Goal: Task Accomplishment & Management: Complete application form

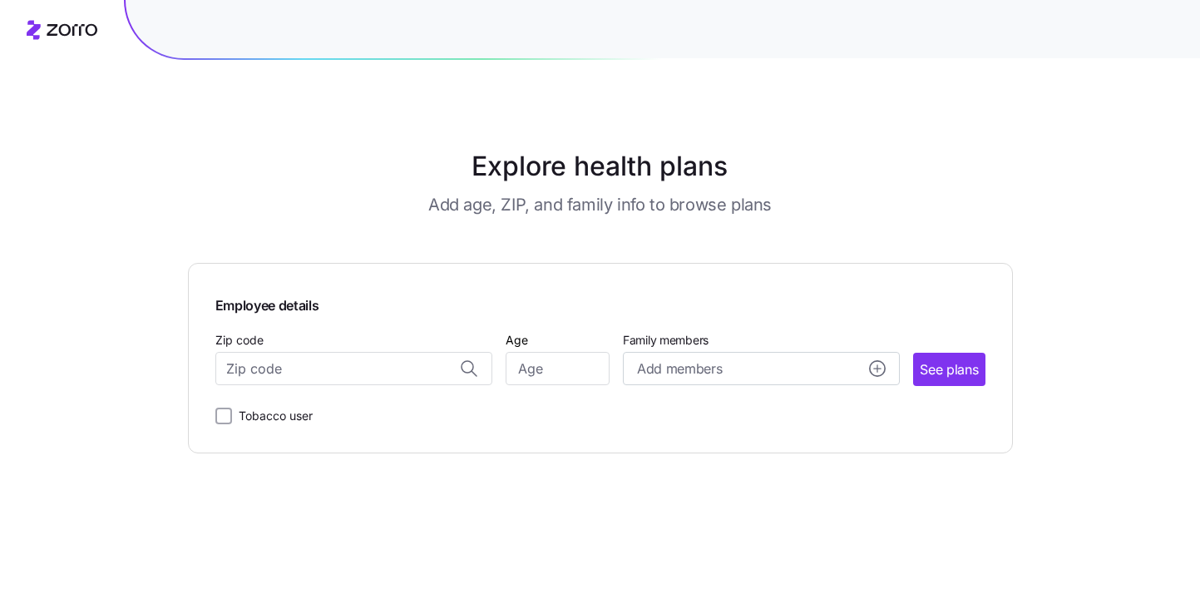
click at [401, 155] on h1 "Explore health plans" at bounding box center [600, 166] width 743 height 40
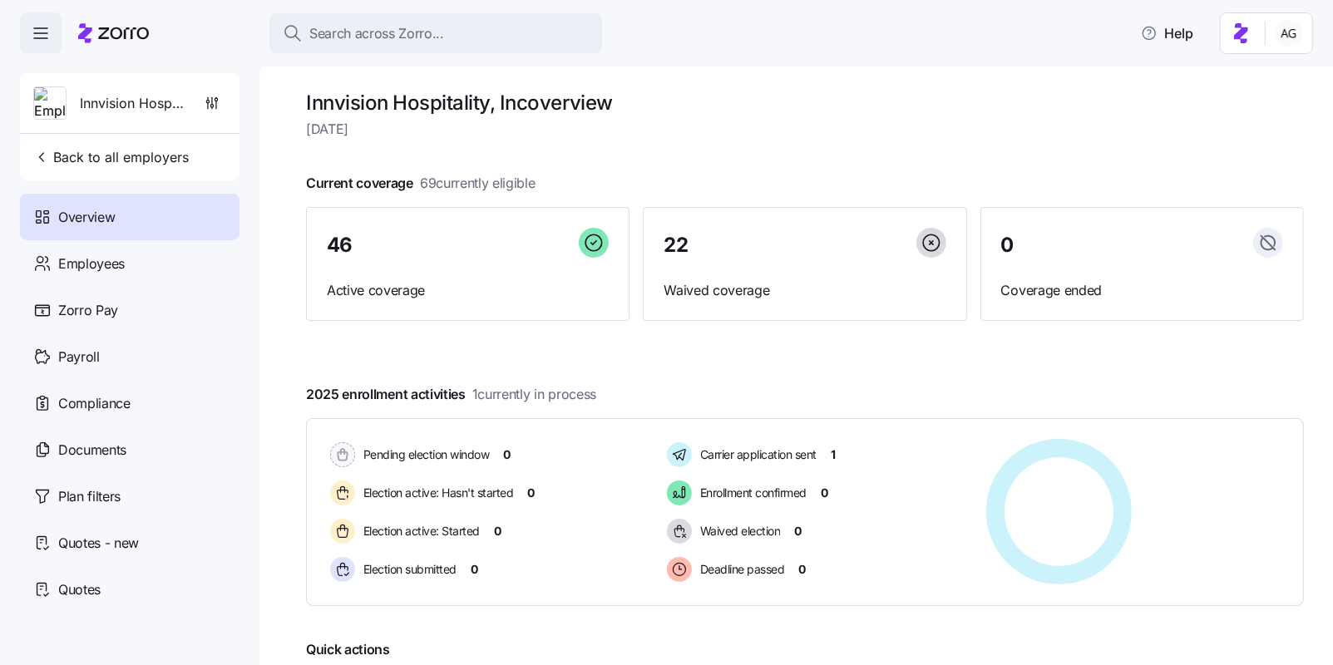
click at [437, 22] on button "Search across Zorro..." at bounding box center [435, 33] width 333 height 40
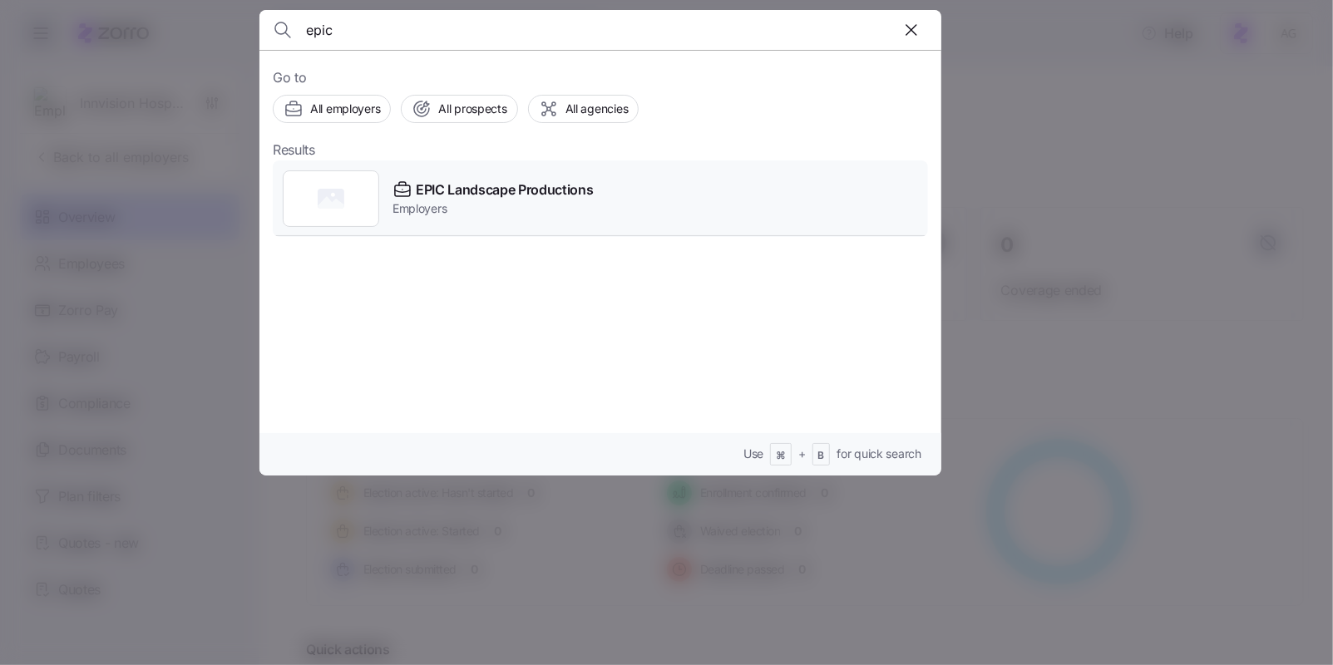
type input "epic"
click at [421, 189] on span "EPIC Landscape Productions" at bounding box center [505, 190] width 178 height 21
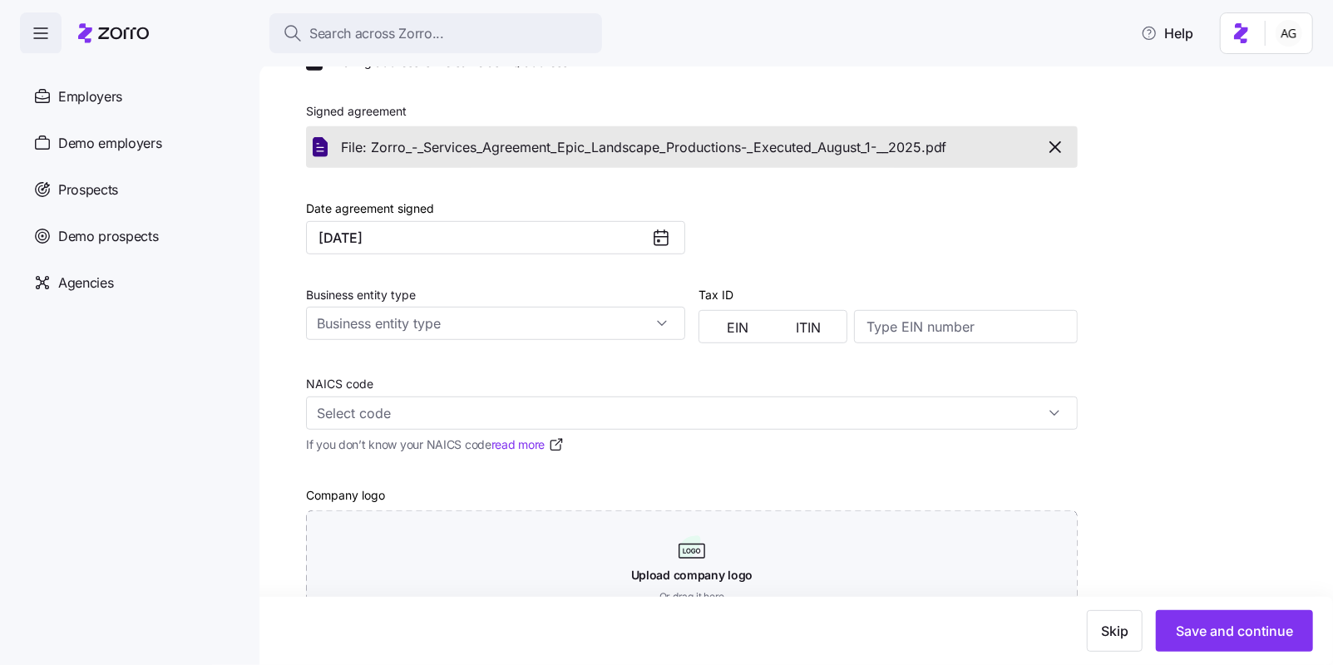
scroll to position [511, 0]
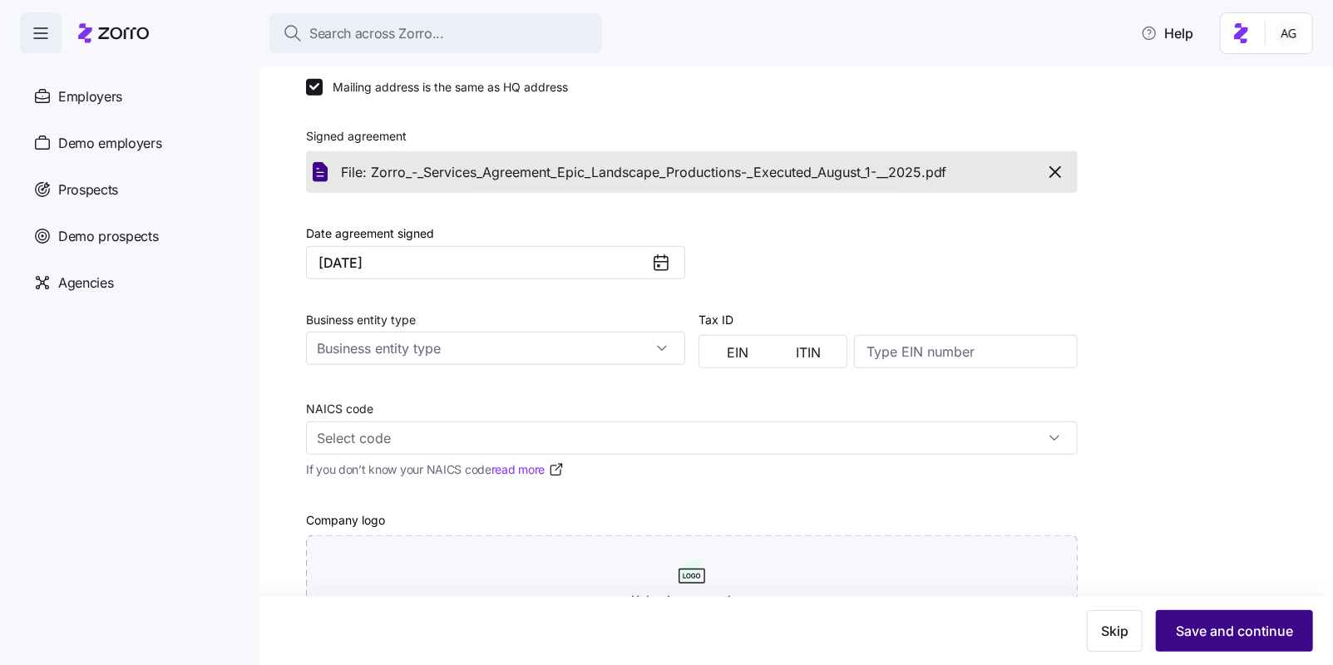
click at [1228, 616] on button "Save and continue" at bounding box center [1234, 631] width 157 height 42
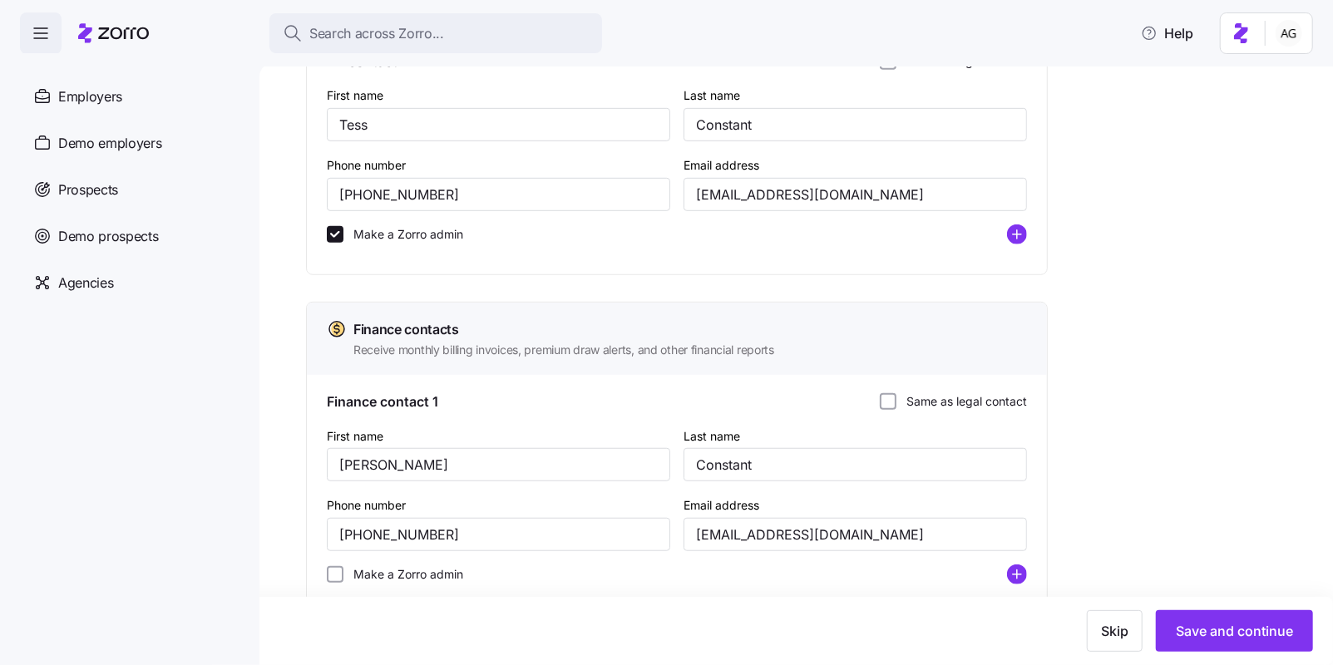
scroll to position [687, 0]
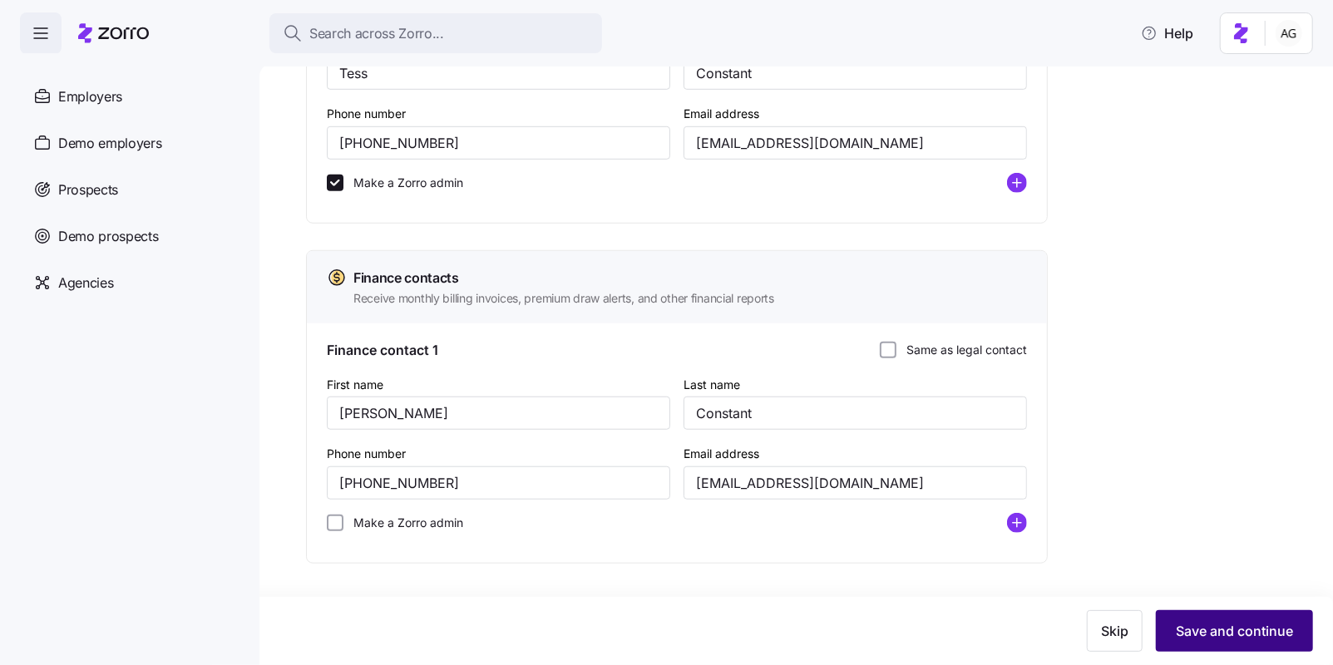
click at [1195, 627] on span "Save and continue" at bounding box center [1234, 631] width 117 height 20
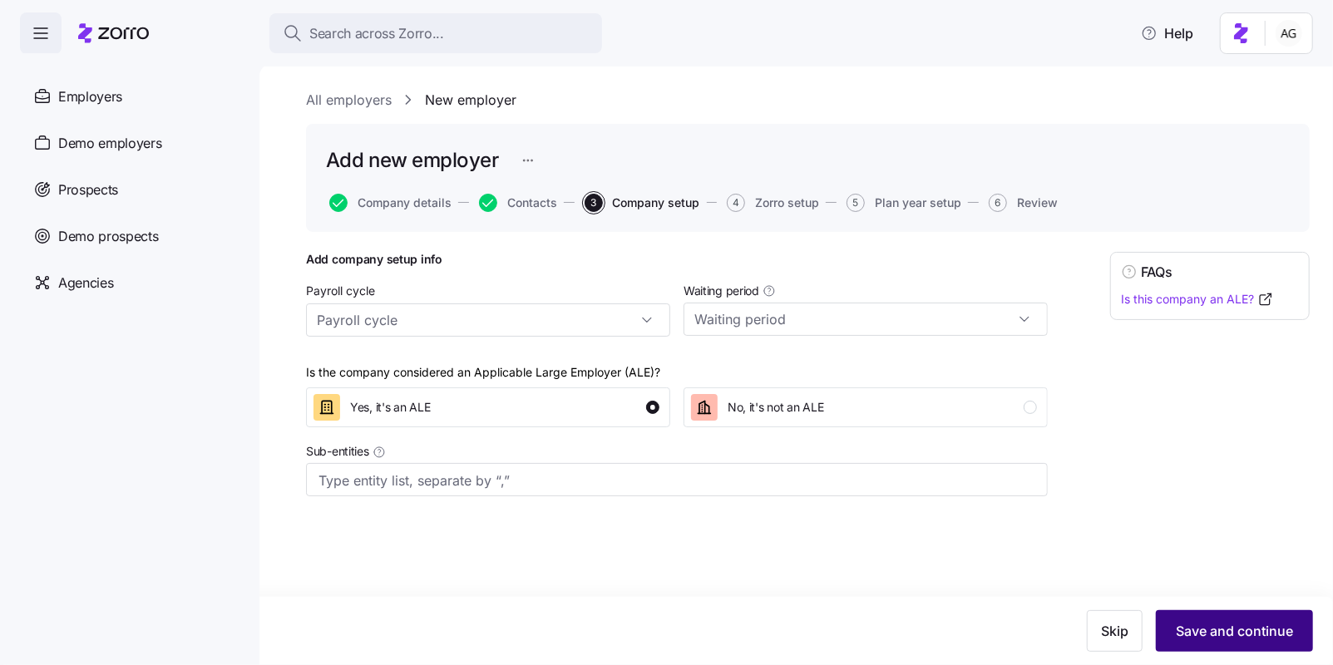
click at [1186, 627] on span "Save and continue" at bounding box center [1234, 631] width 117 height 20
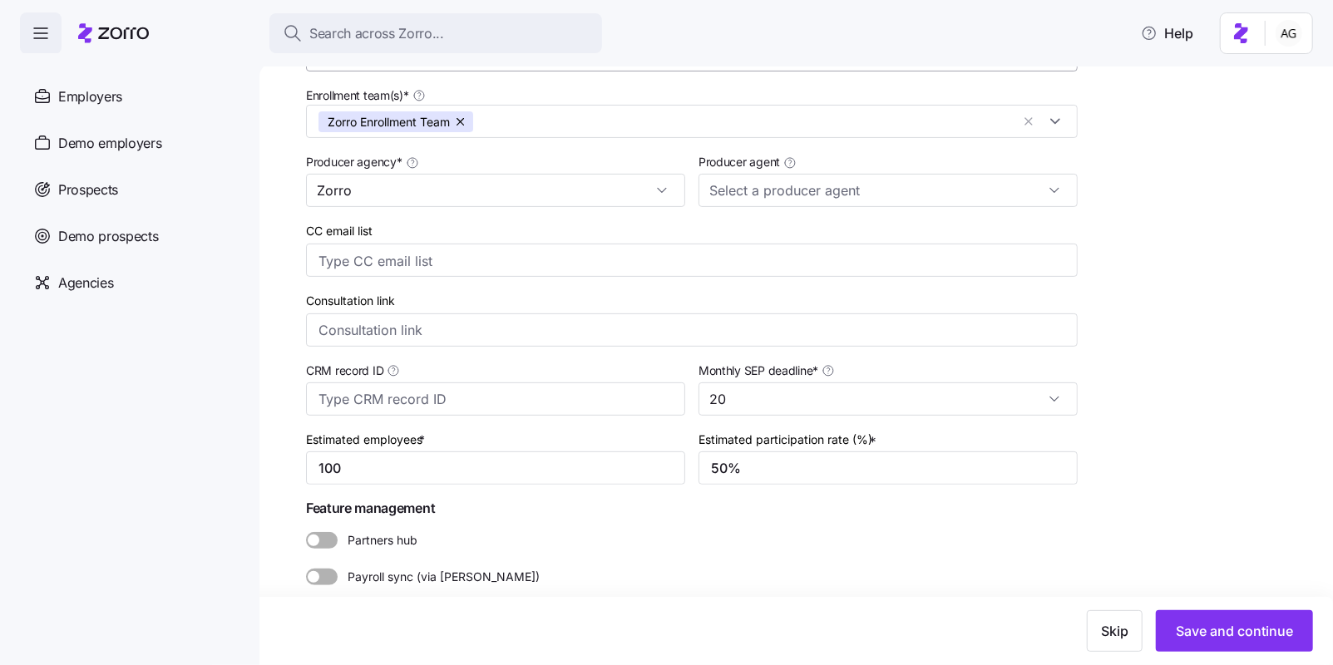
scroll to position [294, 0]
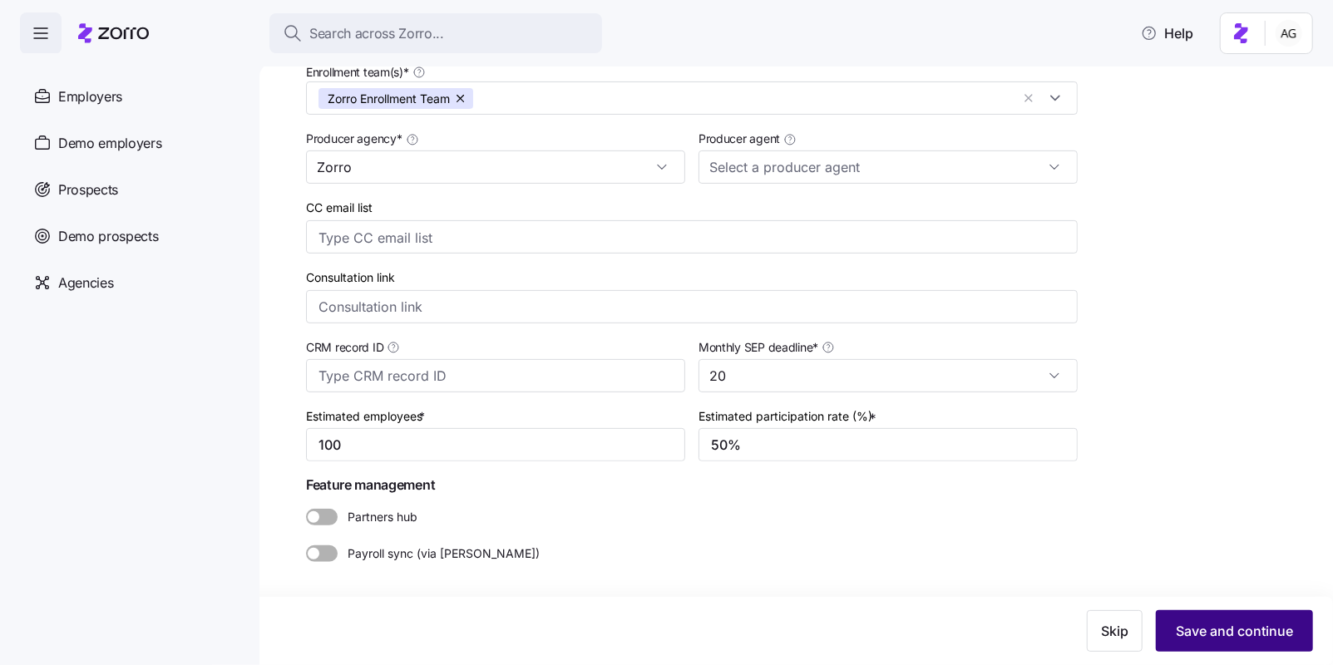
click at [1201, 622] on span "Save and continue" at bounding box center [1234, 631] width 117 height 20
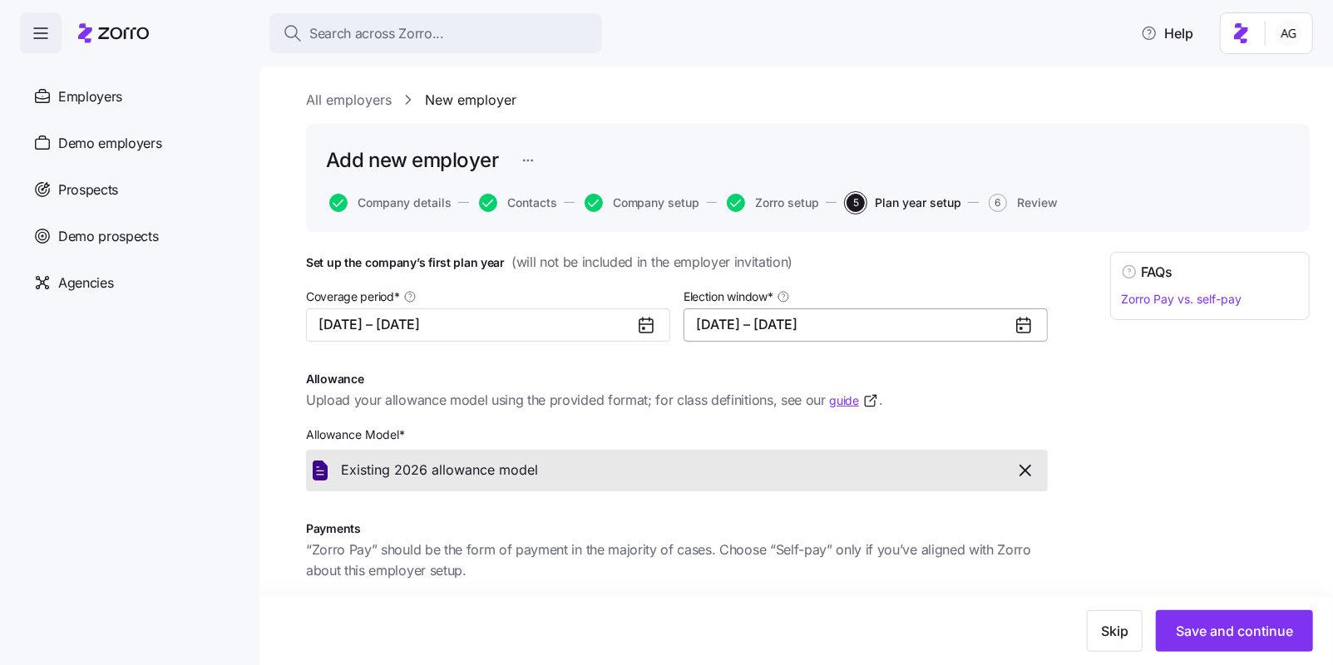
click at [1012, 319] on button "[DATE] – [DATE]" at bounding box center [865, 324] width 364 height 33
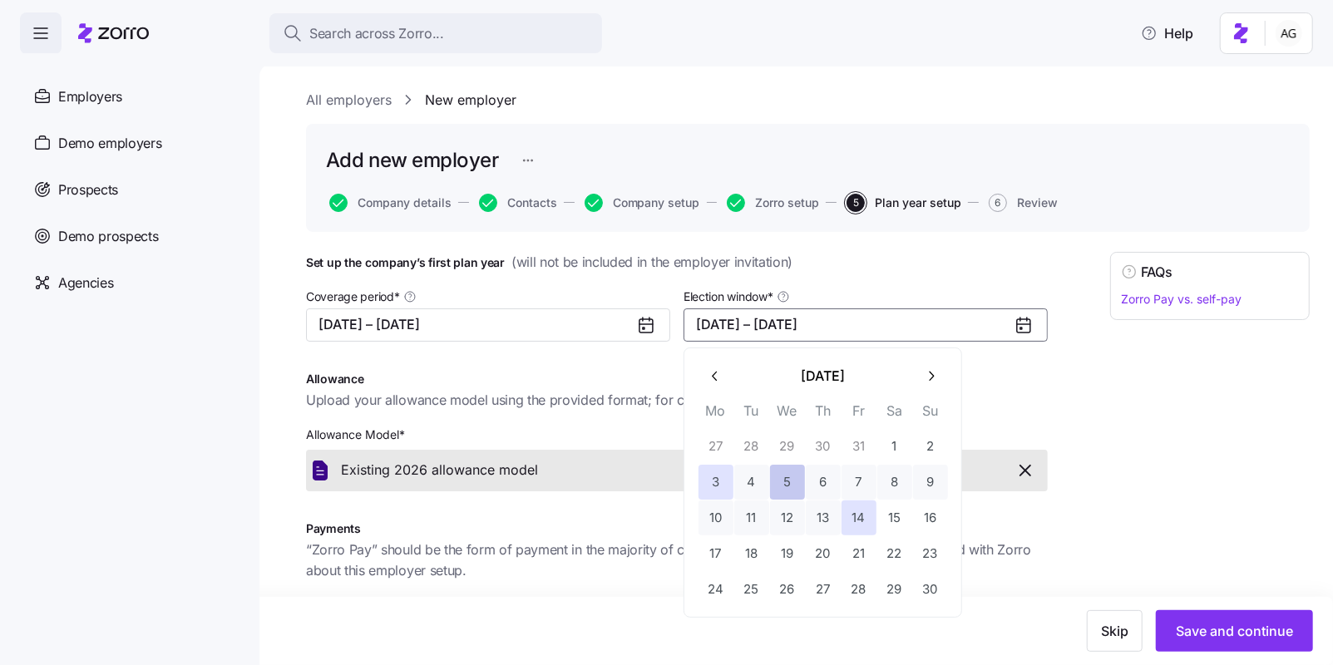
click at [783, 473] on button "5" at bounding box center [787, 482] width 35 height 35
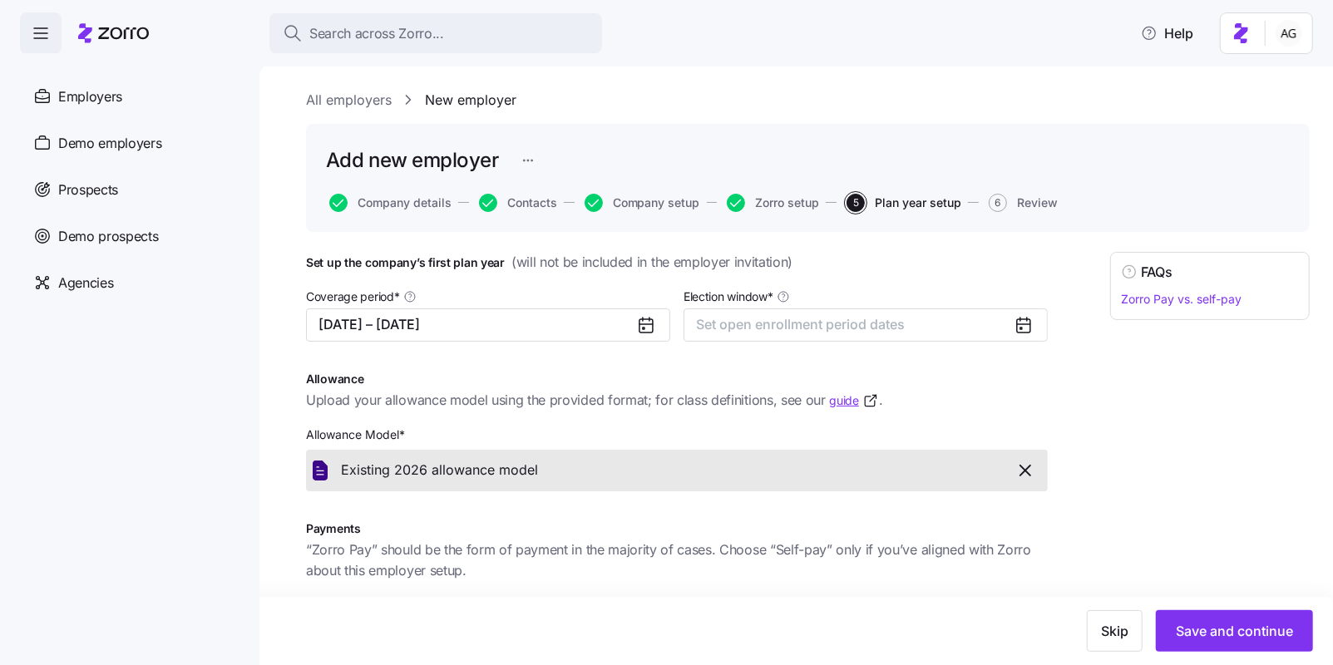
click at [1156, 372] on div "FAQs Zorro Pay vs. self-pay" at bounding box center [1210, 565] width 200 height 627
click at [1107, 624] on span "Skip" at bounding box center [1114, 631] width 27 height 20
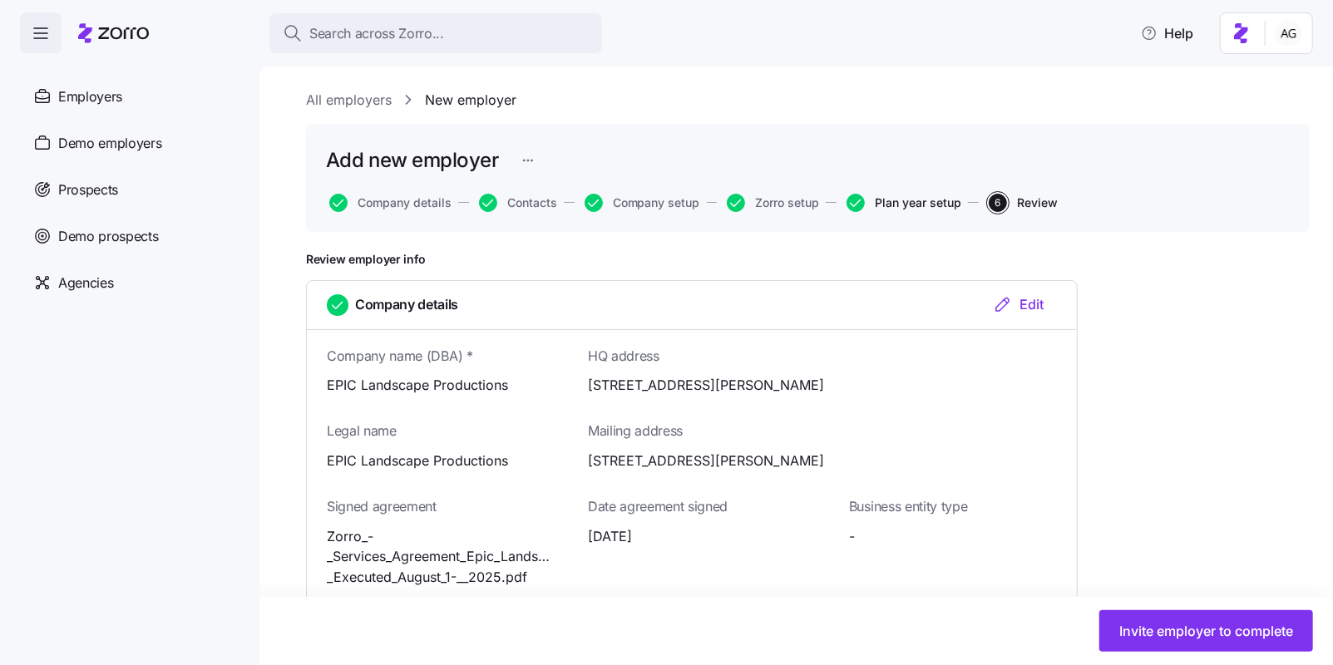
click at [936, 198] on span "Plan year setup" at bounding box center [918, 203] width 86 height 12
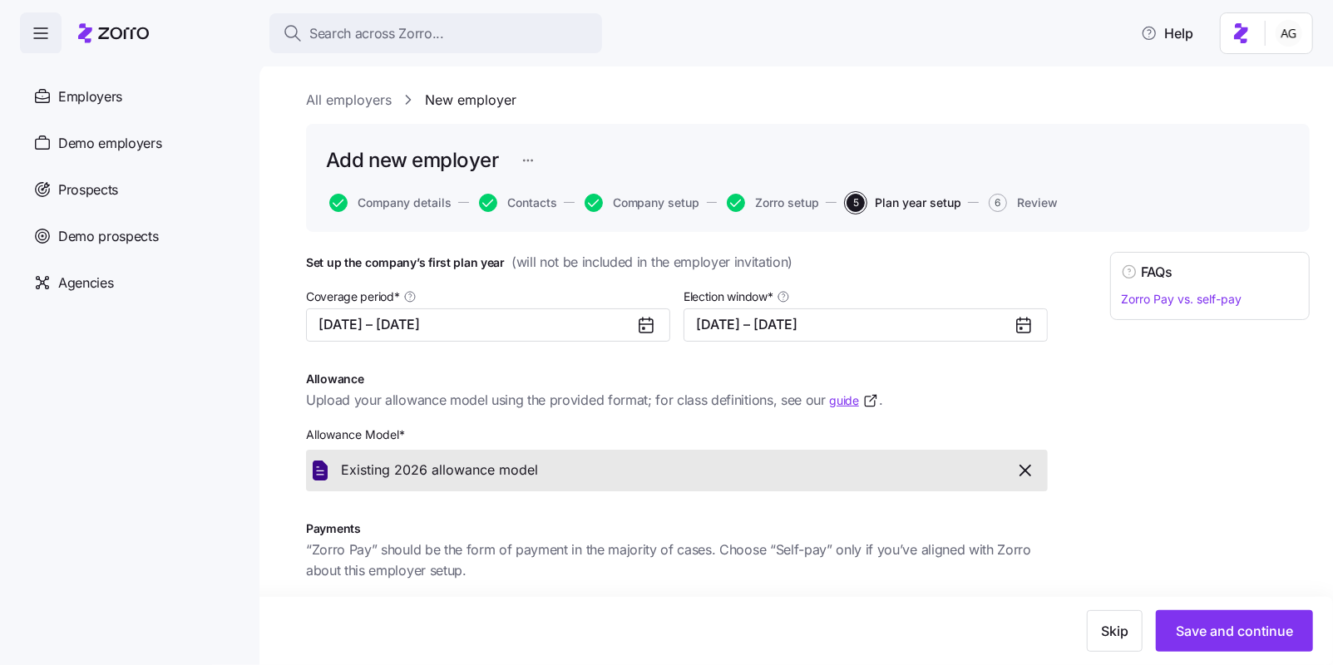
click at [1020, 326] on icon at bounding box center [1024, 325] width 20 height 20
click at [985, 323] on button "[DATE] – [DATE]" at bounding box center [865, 324] width 364 height 33
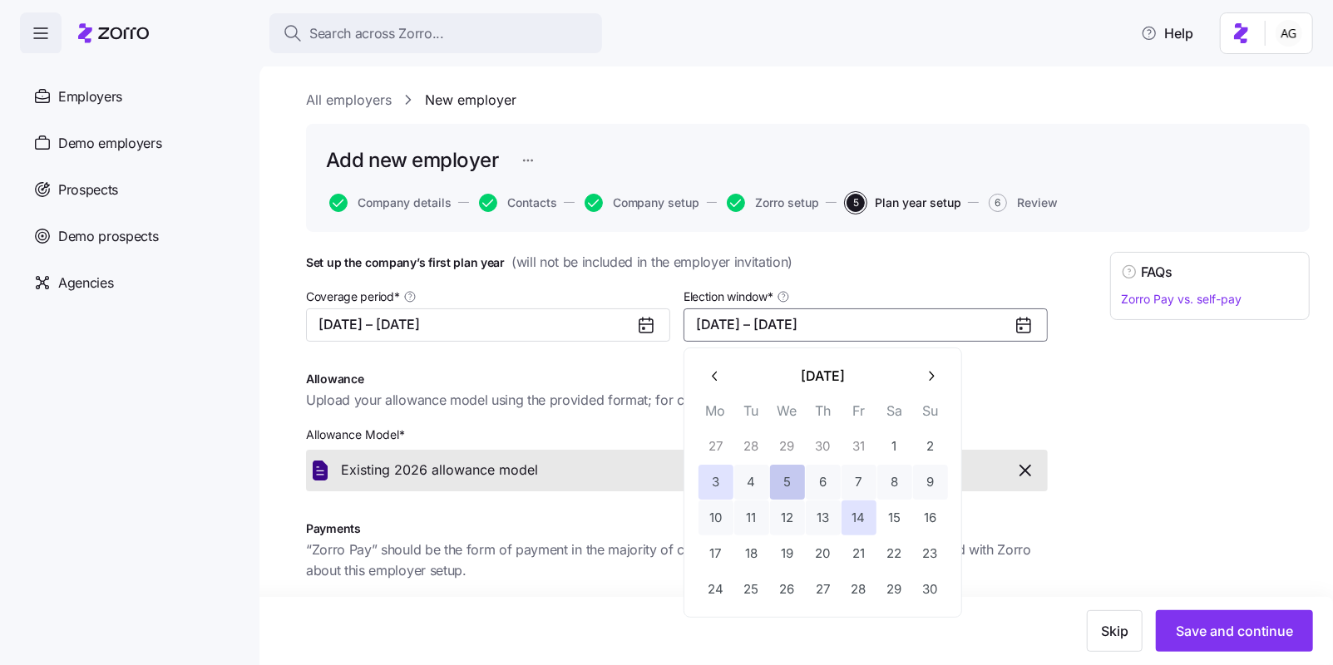
click at [780, 480] on button "5" at bounding box center [787, 482] width 35 height 35
click at [898, 513] on button "15" at bounding box center [894, 518] width 35 height 35
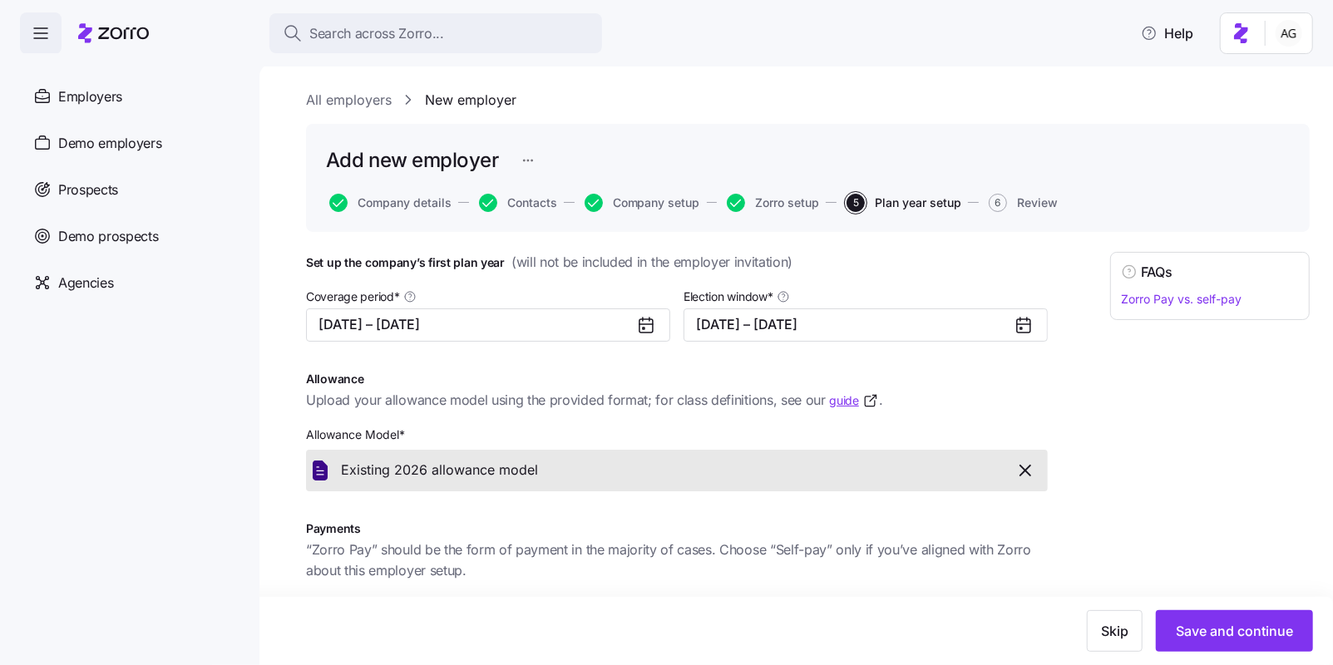
click at [1035, 328] on div at bounding box center [1030, 325] width 33 height 32
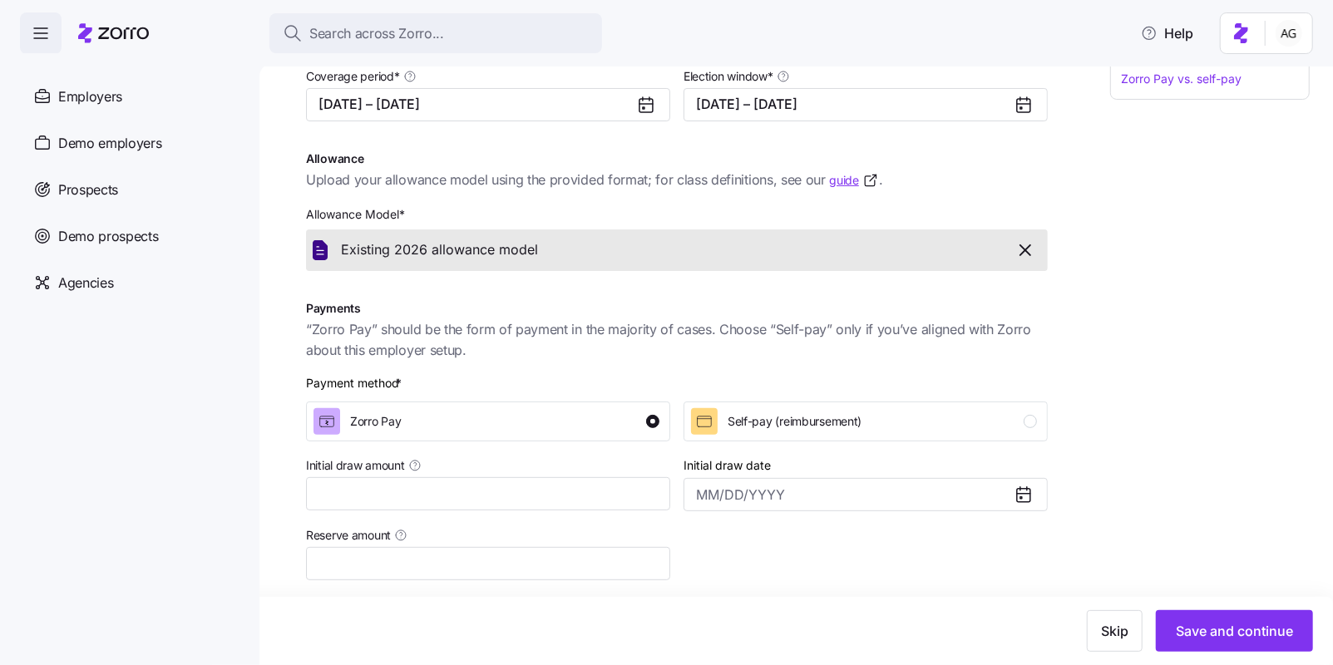
scroll to position [254, 0]
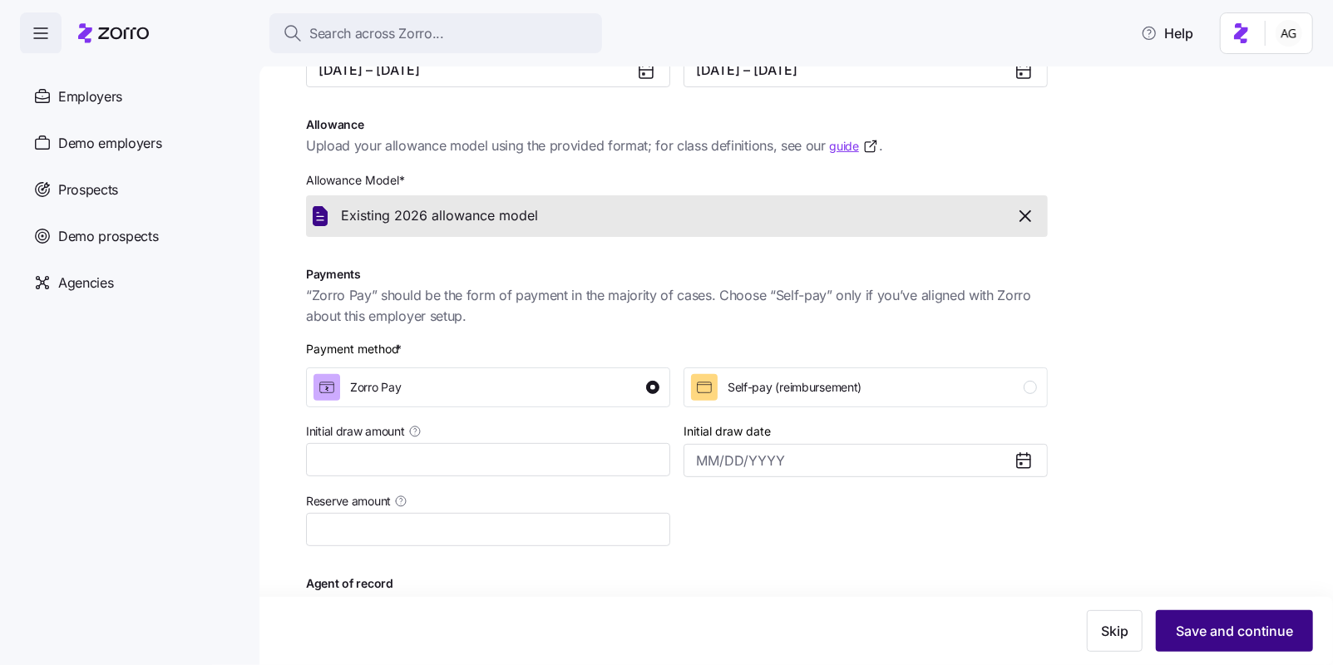
click at [1211, 629] on span "Save and continue" at bounding box center [1234, 631] width 117 height 20
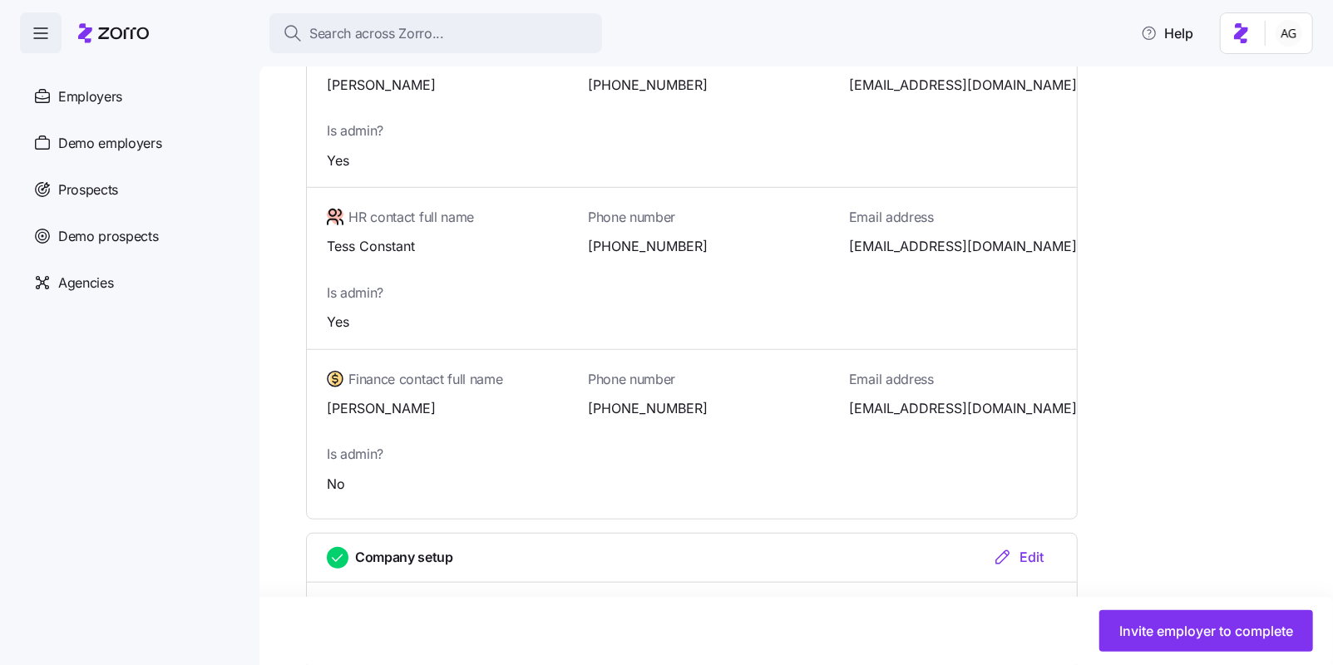
scroll to position [715, 0]
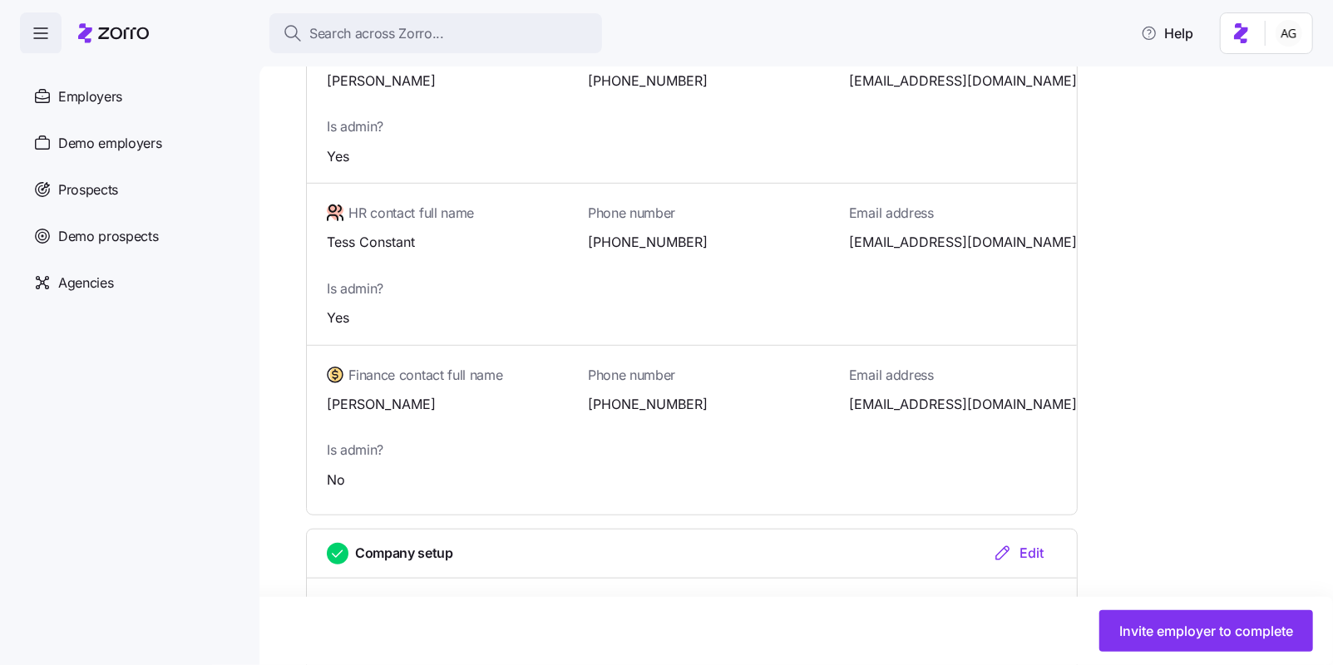
click at [926, 239] on span "[EMAIL_ADDRESS][DOMAIN_NAME]" at bounding box center [963, 242] width 228 height 21
copy span "tessconstant"
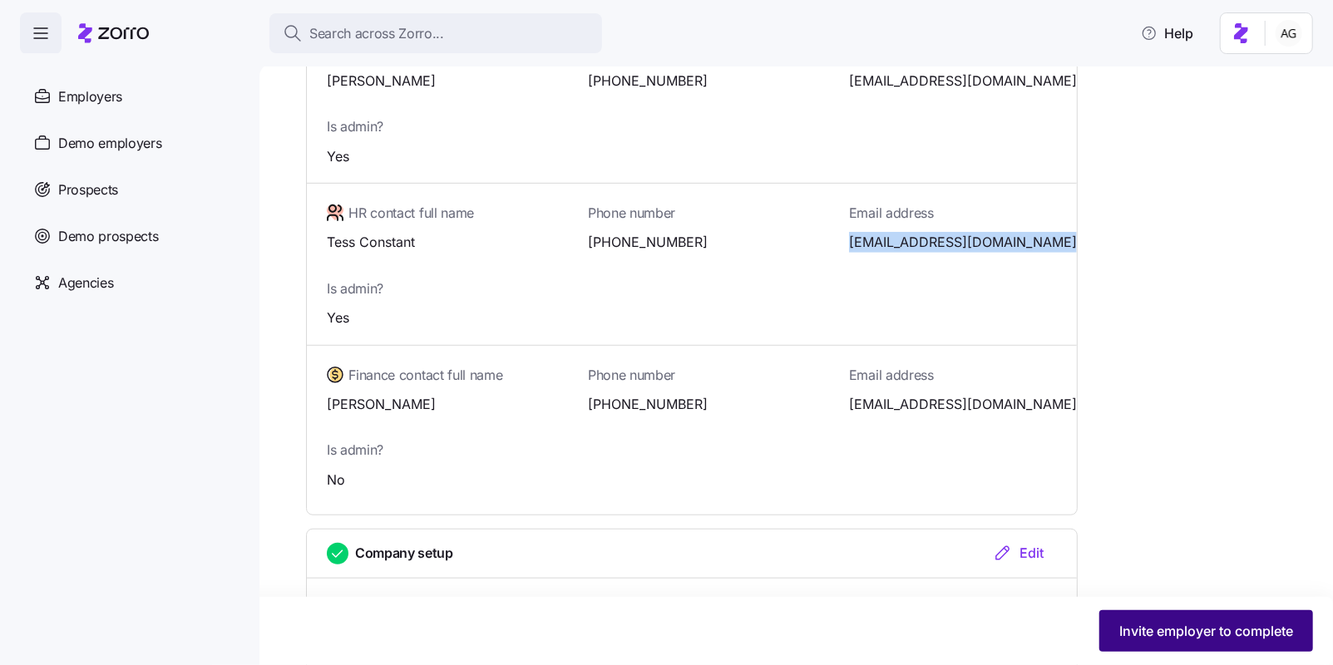
click at [1181, 619] on button "Invite employer to complete" at bounding box center [1206, 631] width 214 height 42
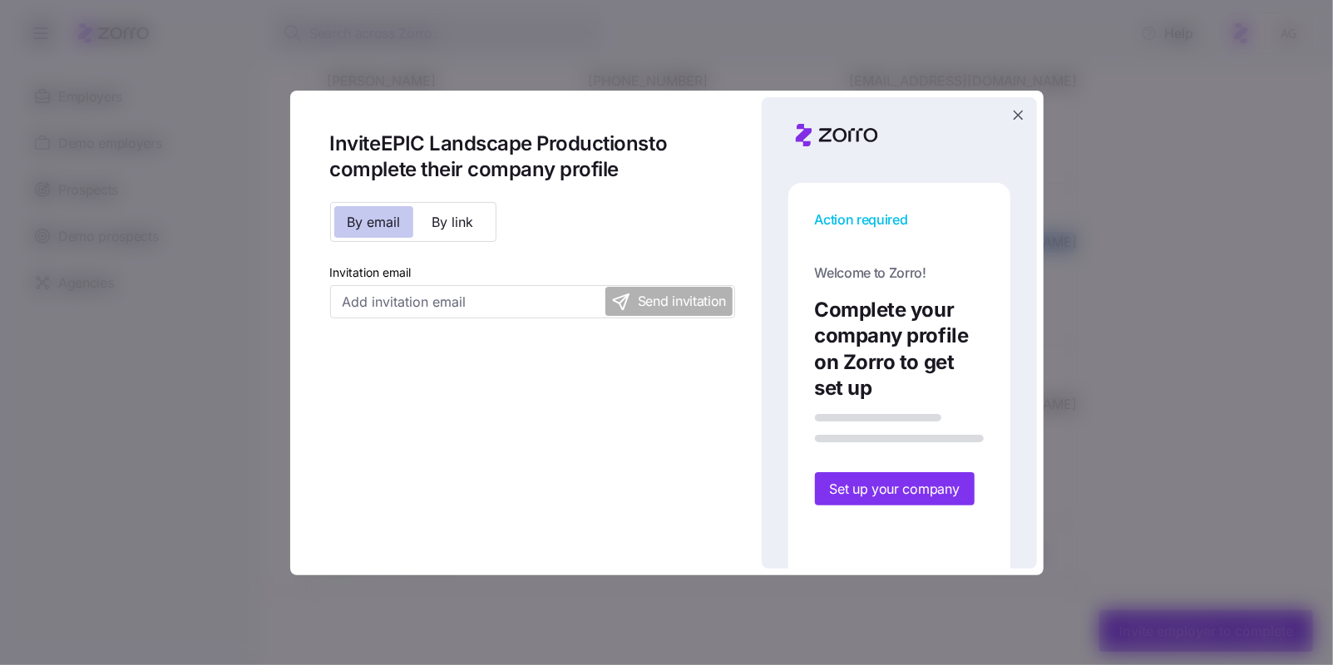
click at [391, 233] on button "By email" at bounding box center [373, 222] width 79 height 32
click at [397, 296] on input "Invitation email" at bounding box center [532, 301] width 405 height 33
paste input "[EMAIL_ADDRESS][DOMAIN_NAME]"
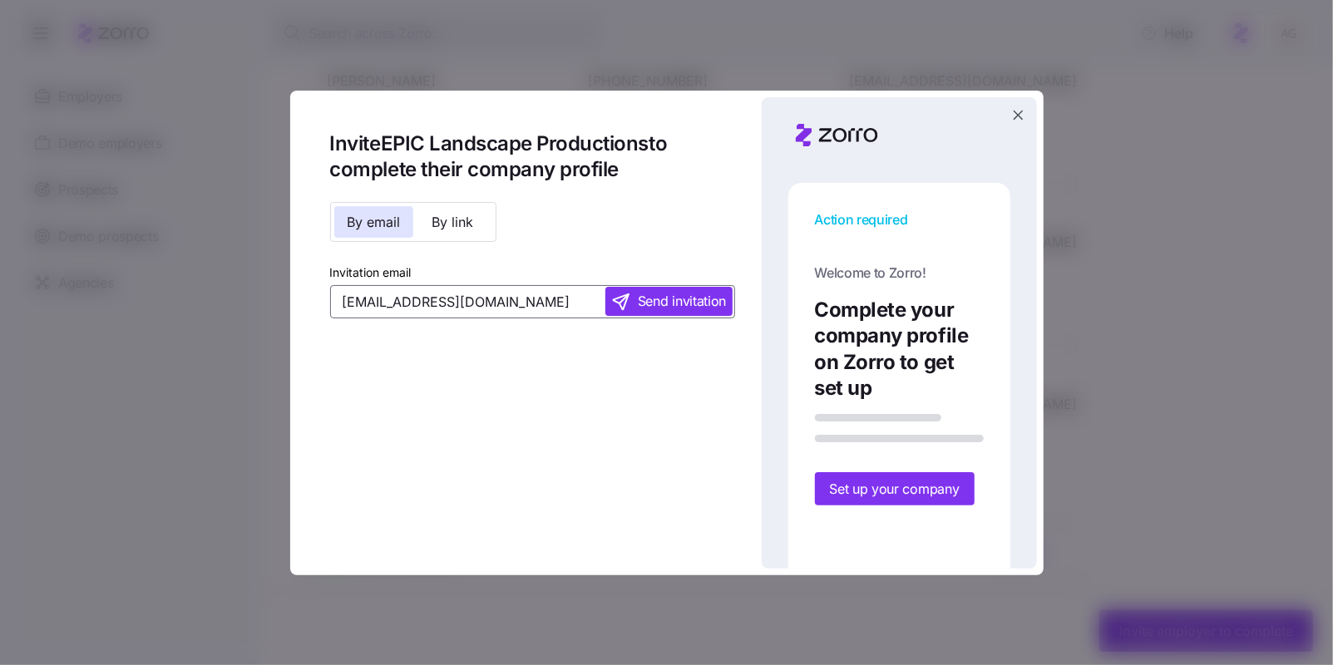
type input "[EMAIL_ADDRESS][DOMAIN_NAME]"
click at [649, 307] on span "Send invitation" at bounding box center [682, 301] width 88 height 21
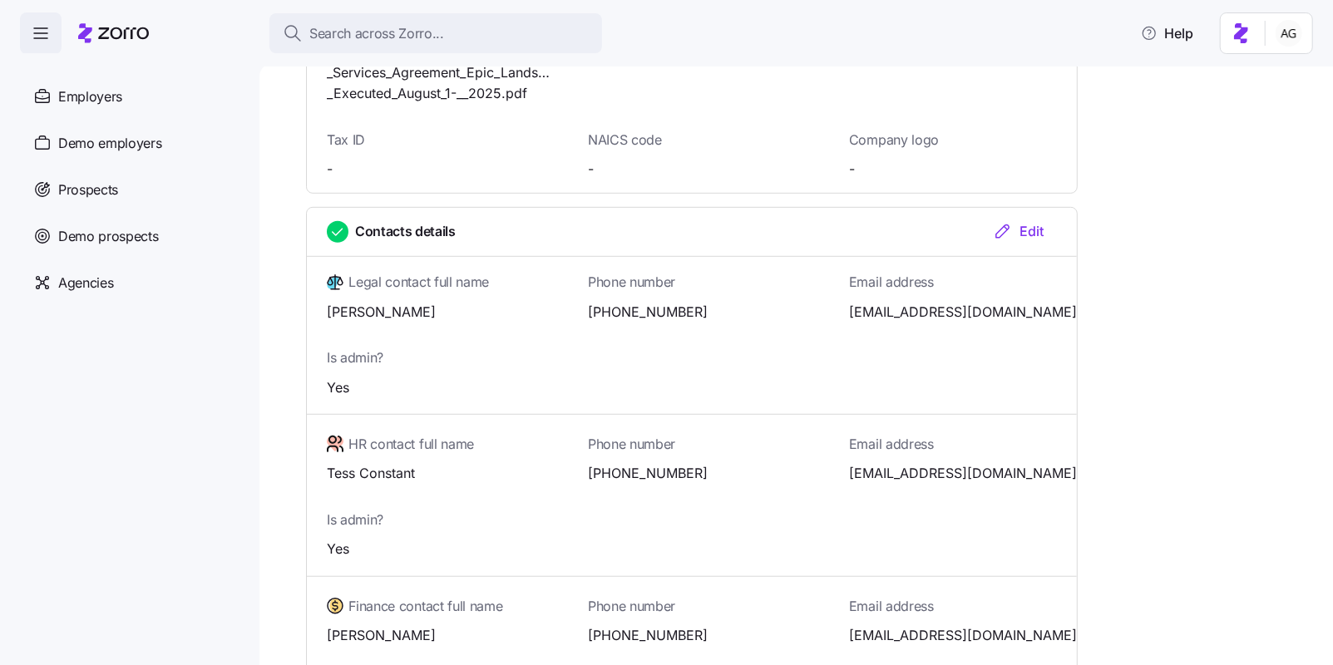
scroll to position [0, 0]
